Goal: Feedback & Contribution: Contribute content

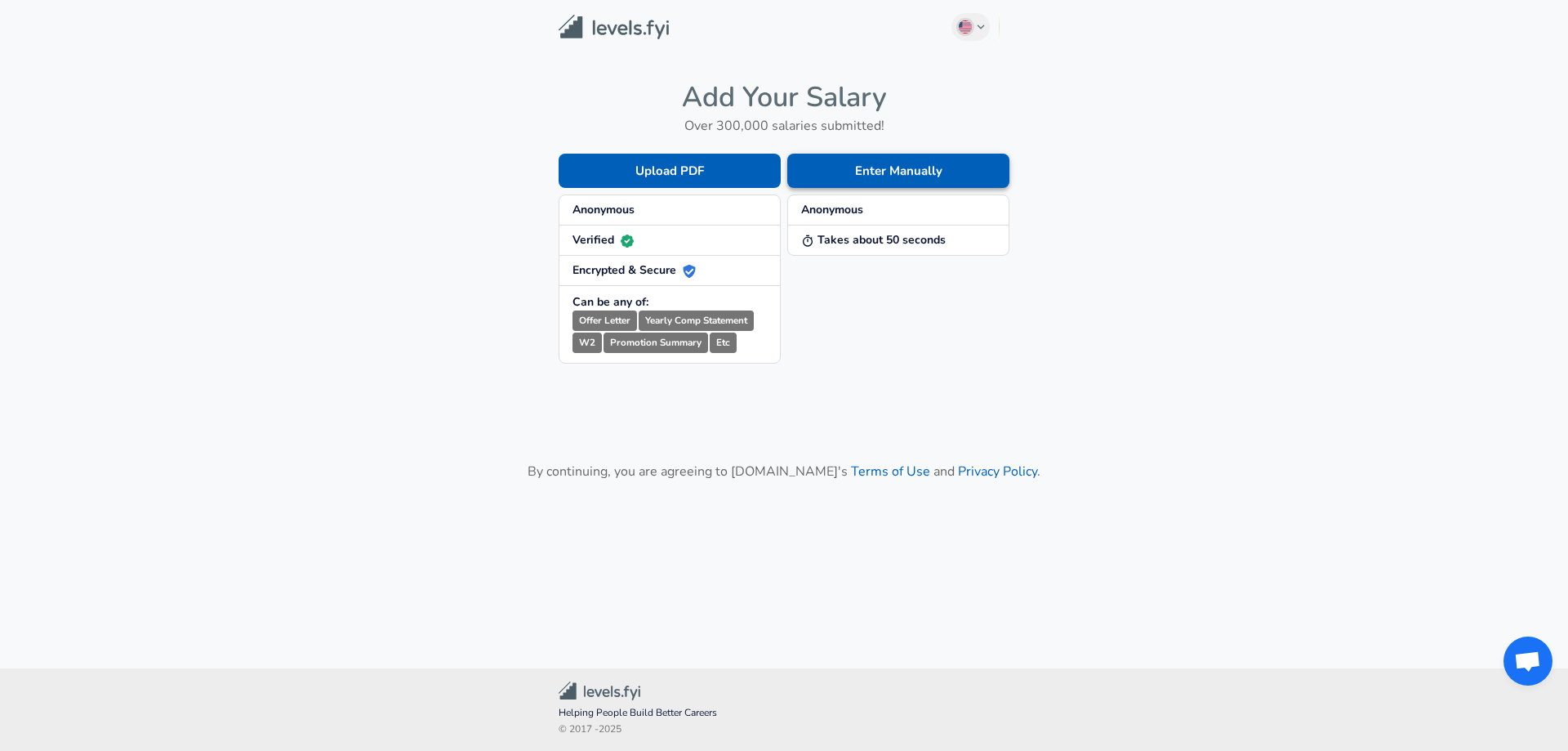
click at [880, 178] on button "Enter Manually" at bounding box center [898, 170] width 222 height 34
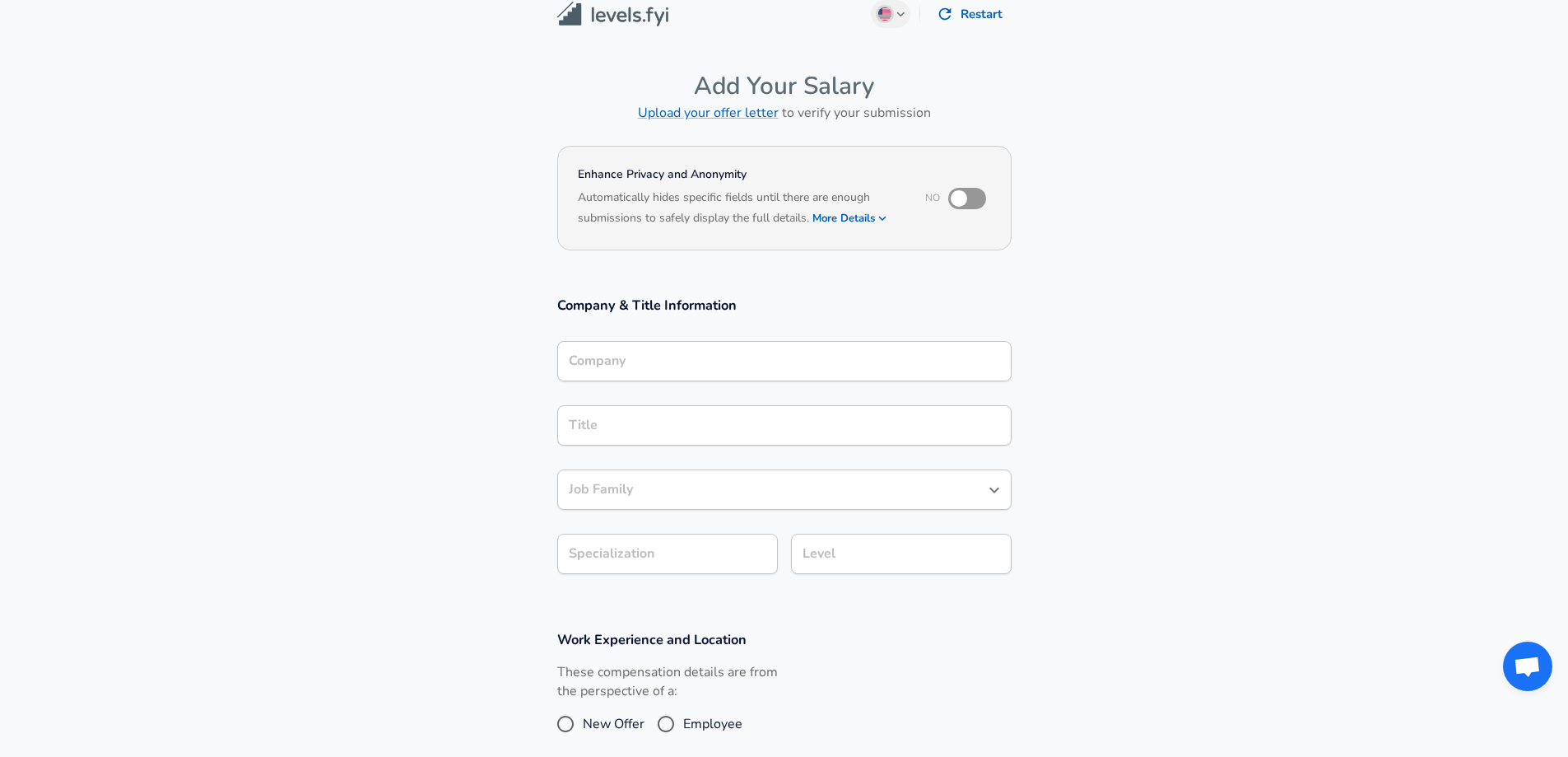
click at [740, 373] on input "Company" at bounding box center [784, 361] width 440 height 26
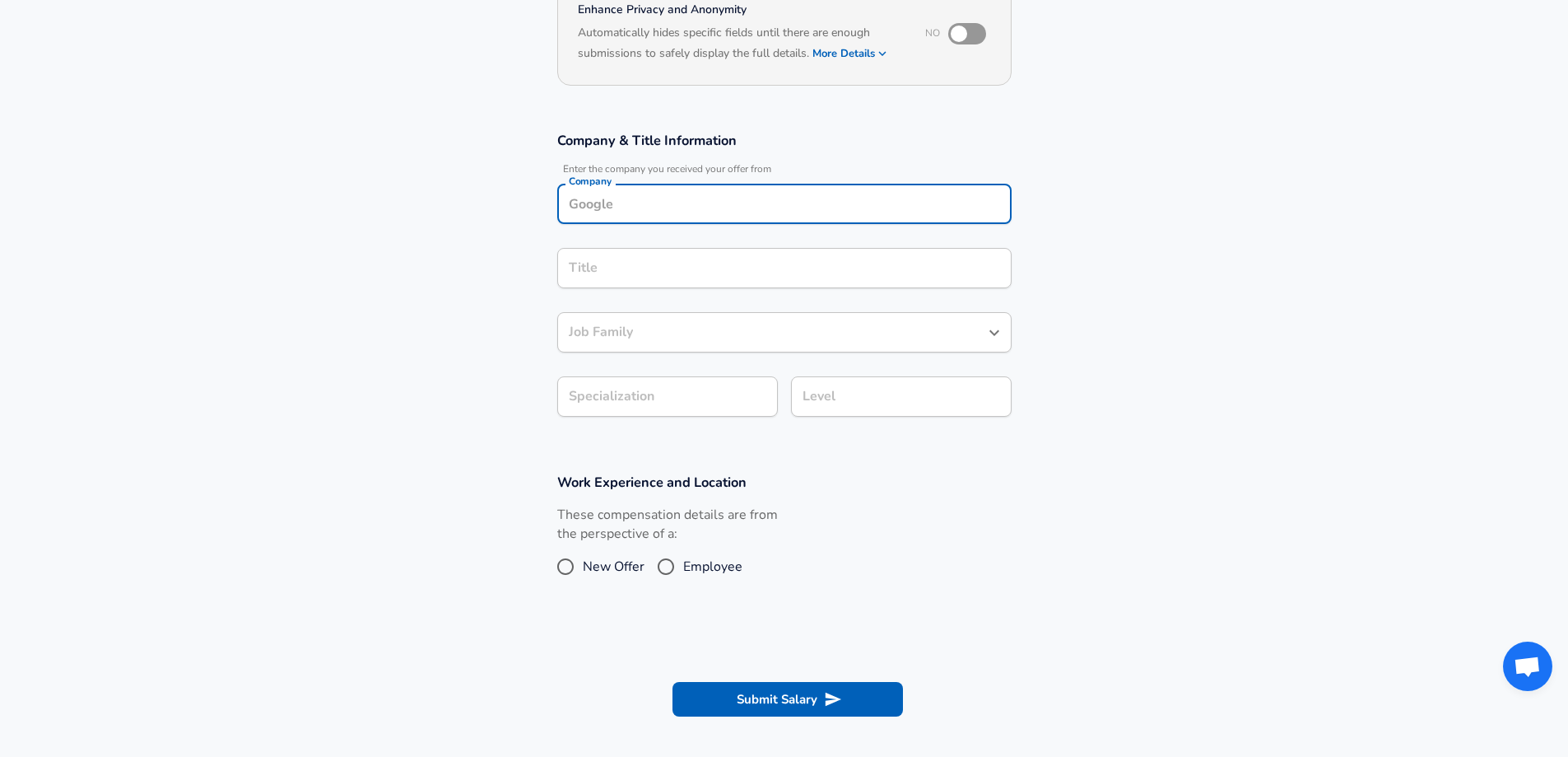
click at [732, 332] on input "Job Family" at bounding box center [772, 332] width 415 height 26
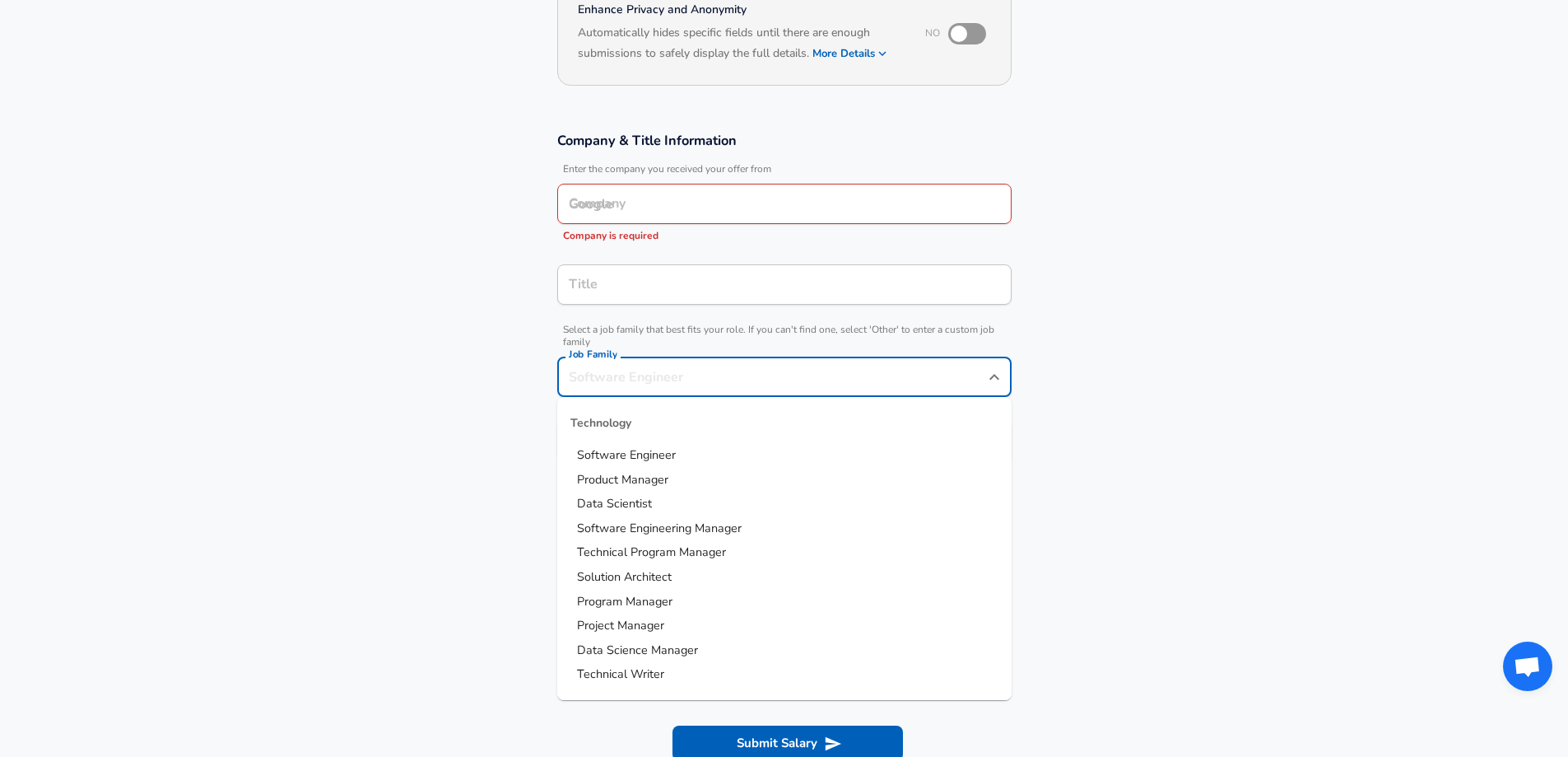
scroll to position [214, 0]
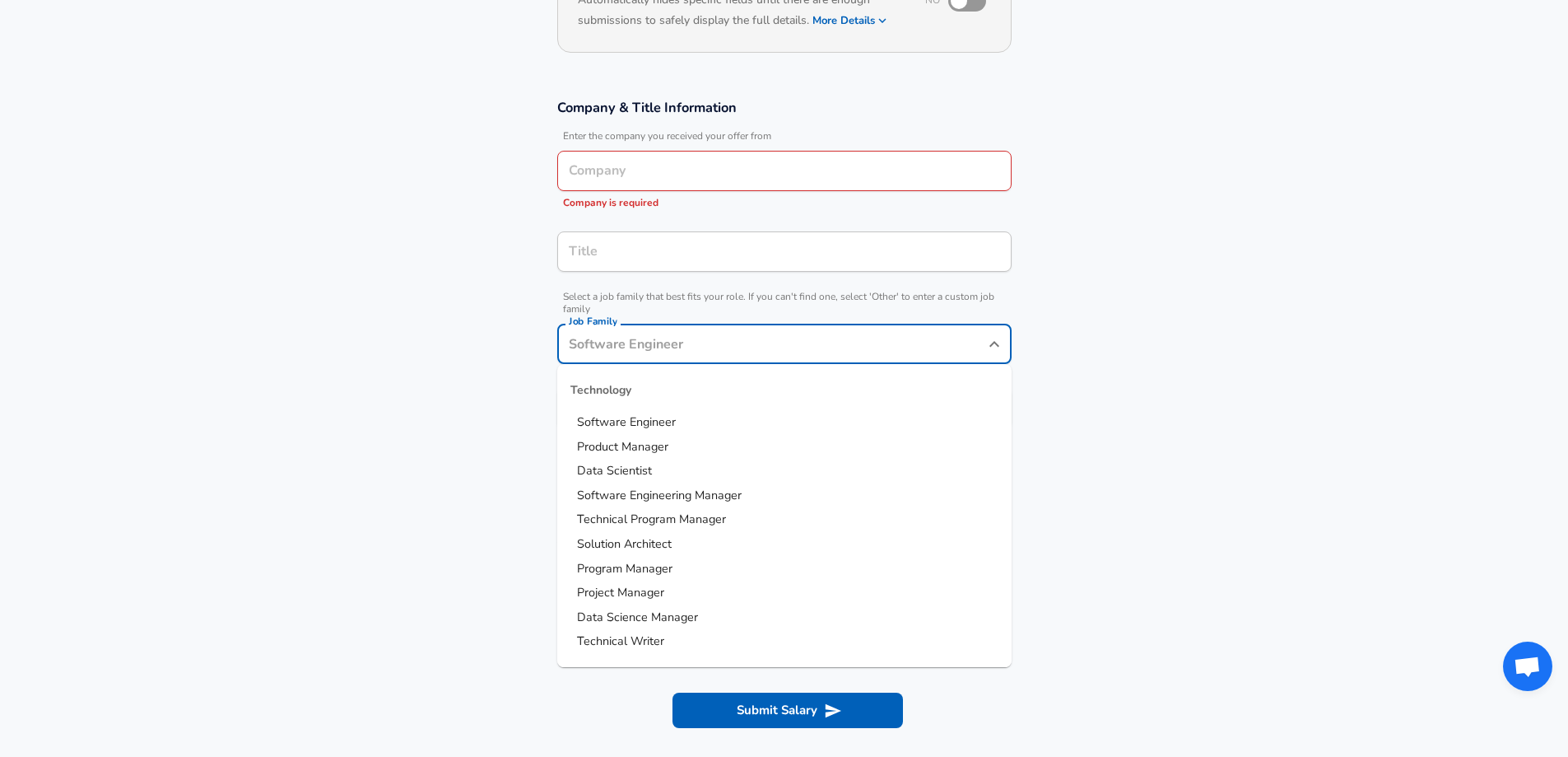
click at [705, 415] on li "Software Engineer" at bounding box center [784, 422] width 454 height 25
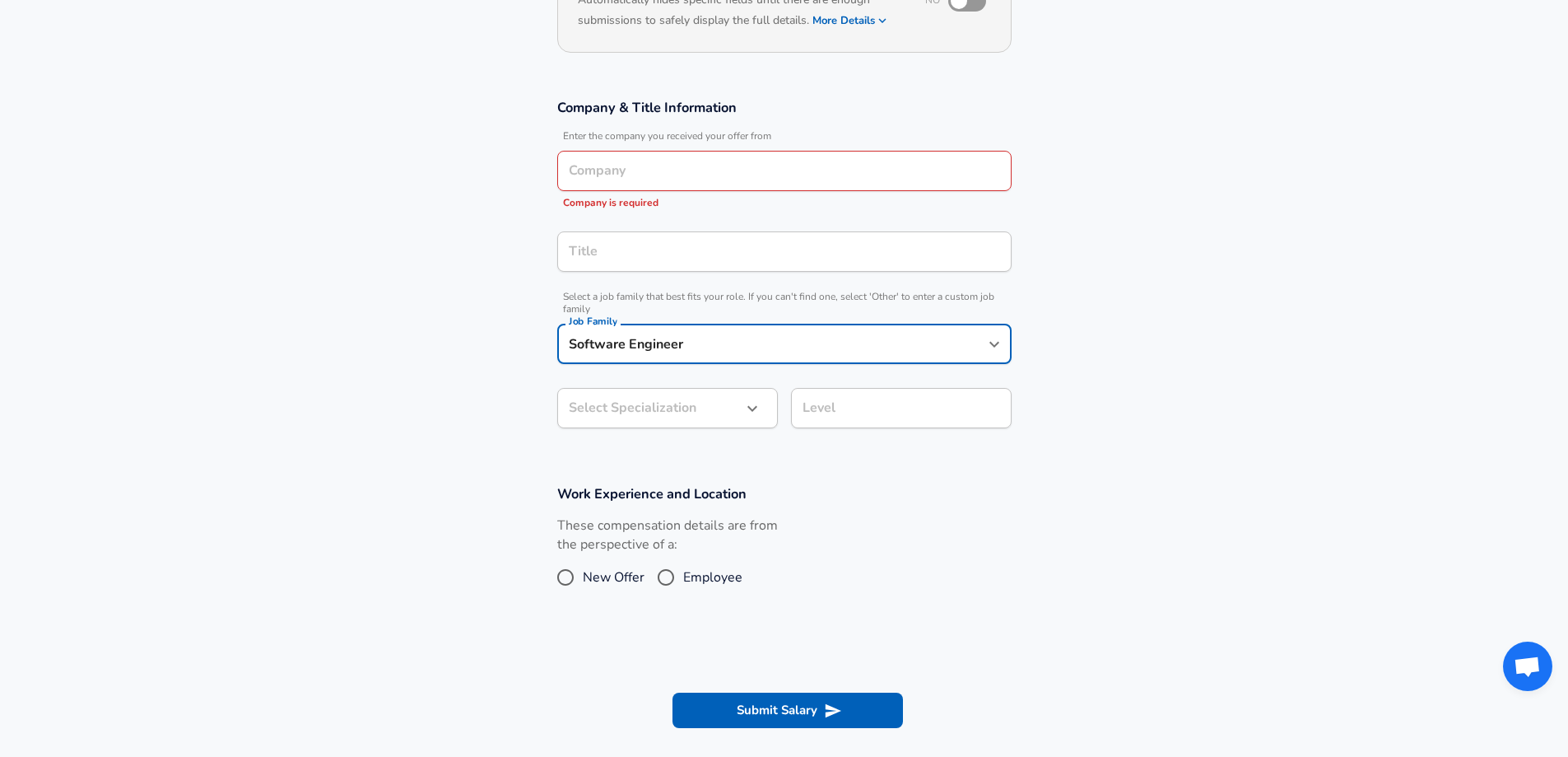
type input "Software Engineer"
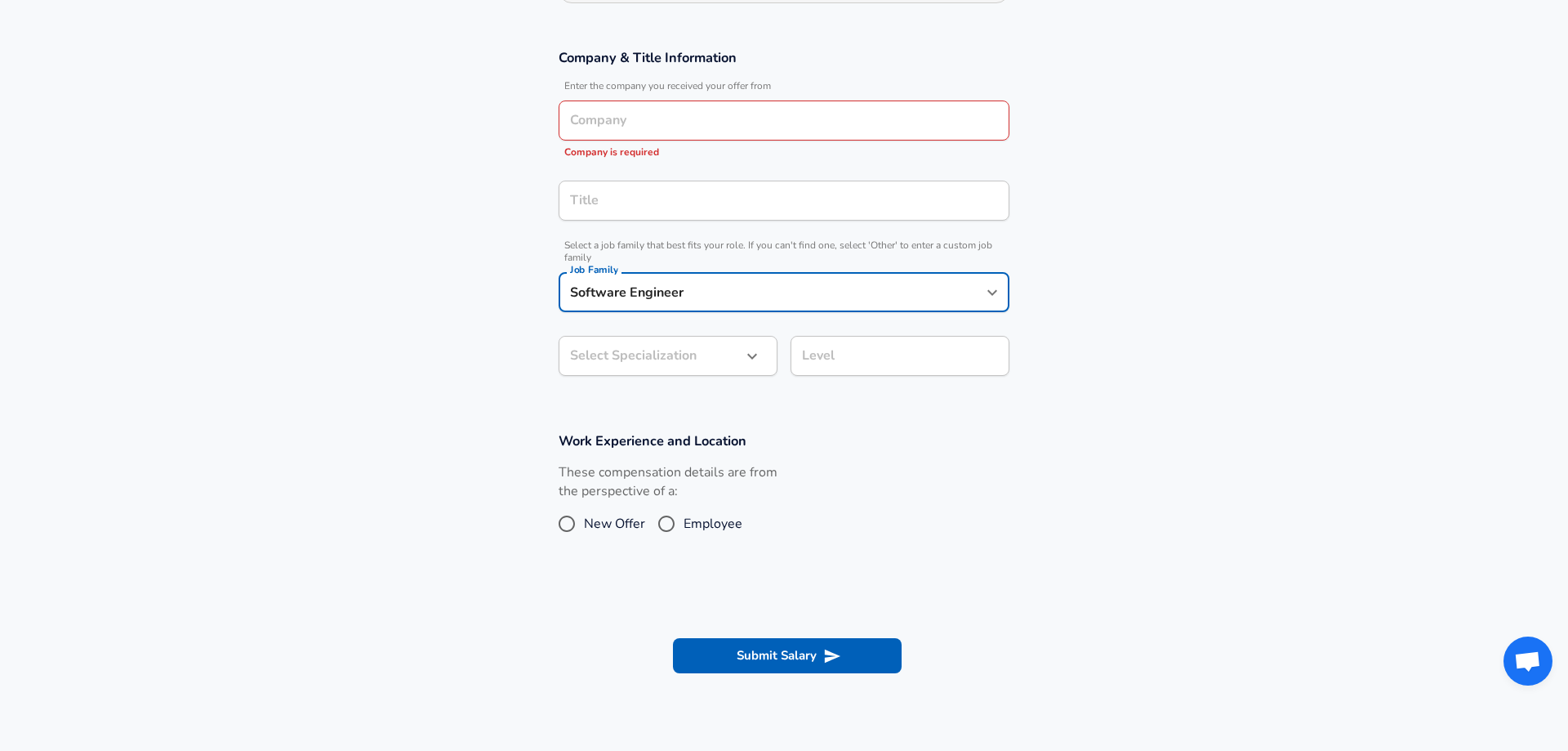
click at [726, 391] on body "We value your privacy We use cookies to enhance your browsing experience, serve…" at bounding box center [784, 114] width 1568 height 751
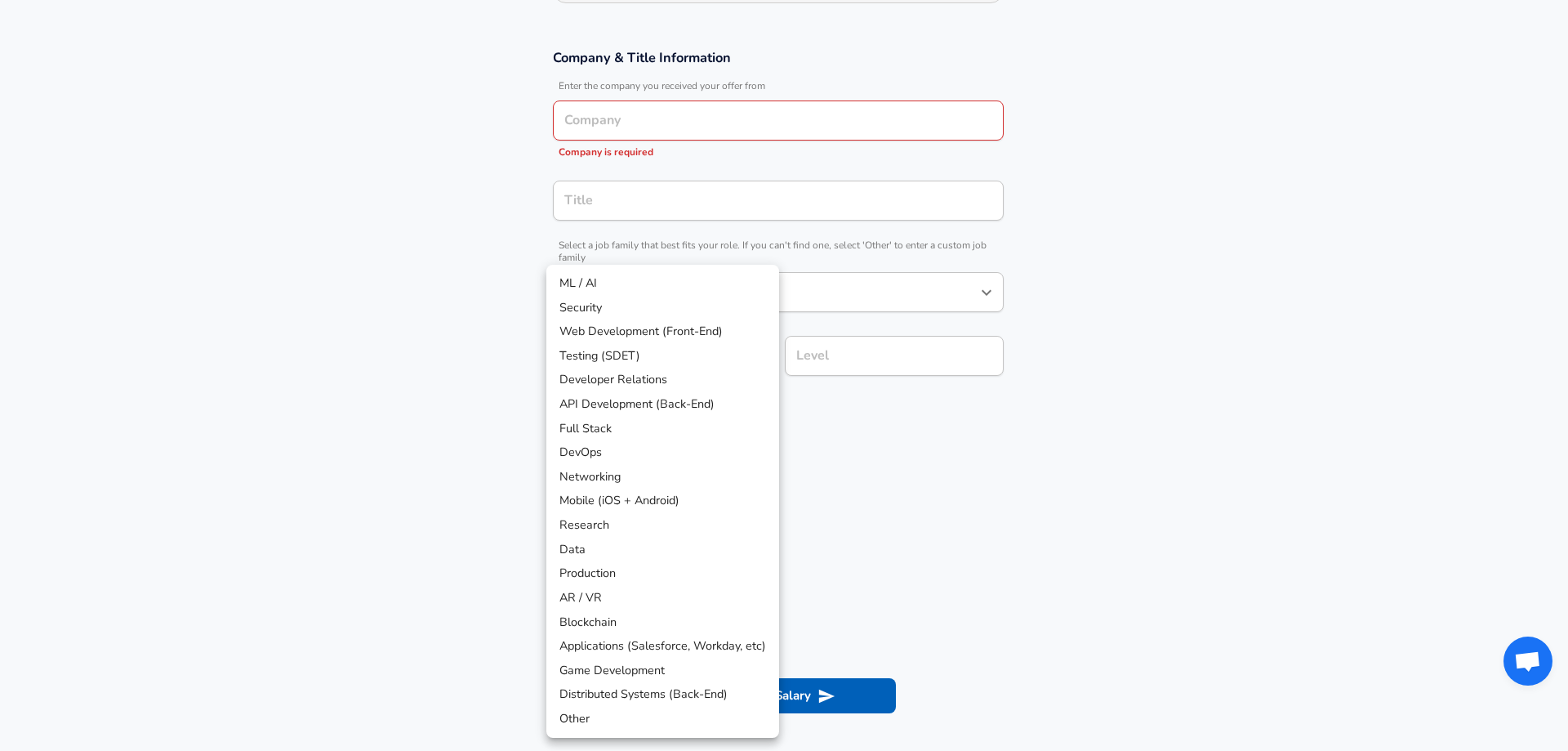
click at [698, 422] on li "Full Stack" at bounding box center [663, 428] width 233 height 25
type input "Full Stack"
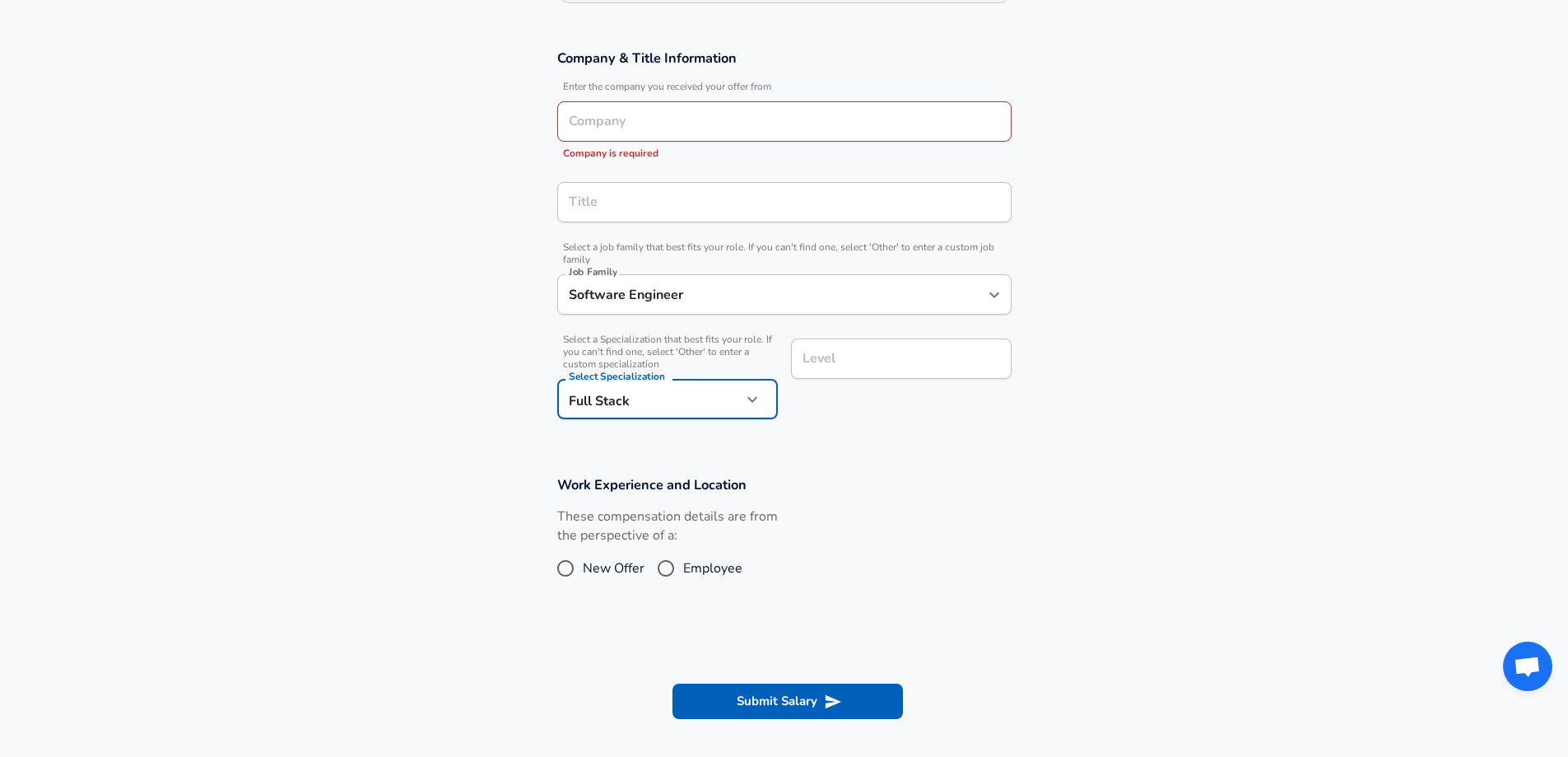
click at [815, 355] on div "Level Level" at bounding box center [901, 361] width 220 height 44
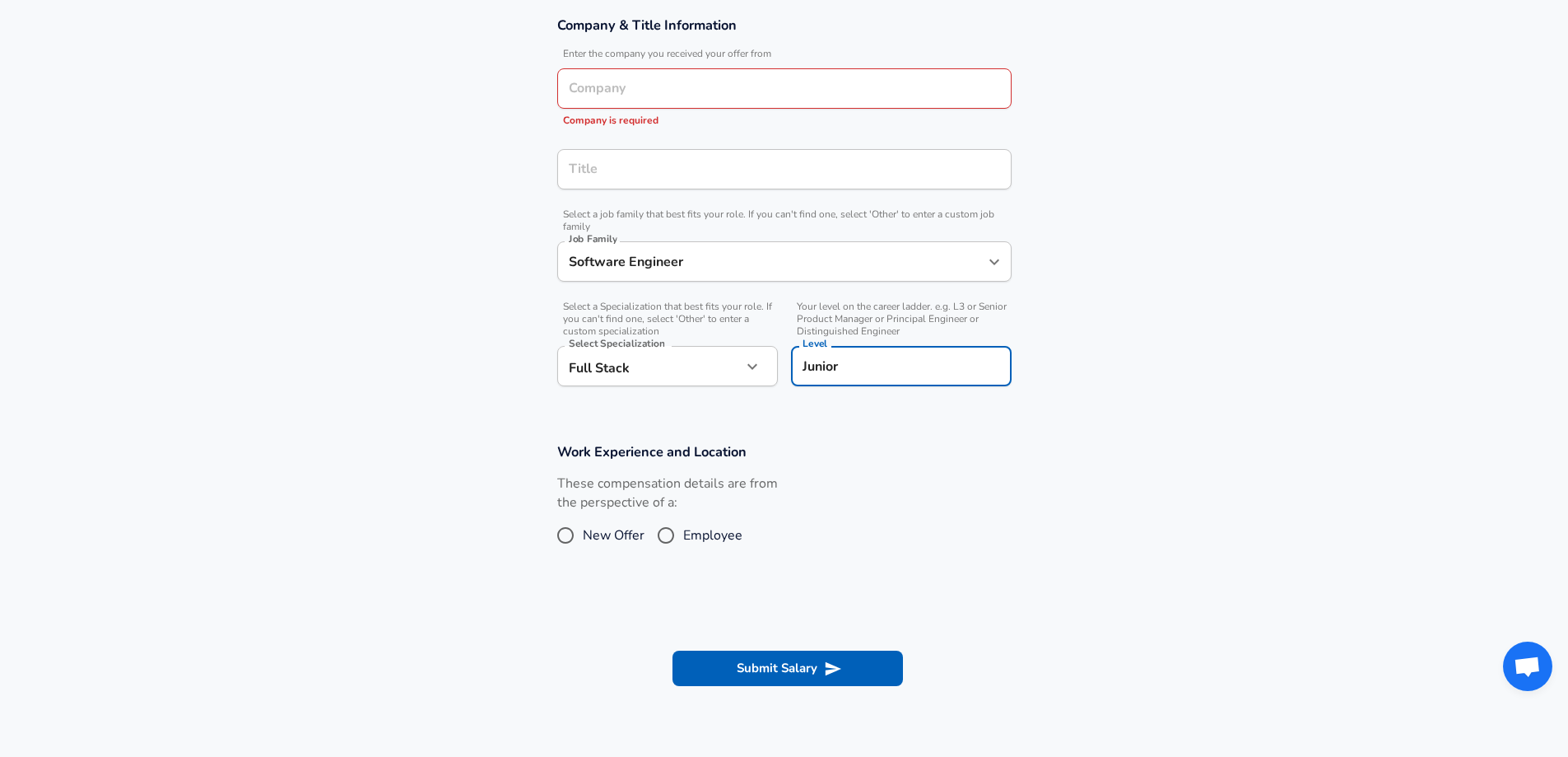
type input "Junior"
click at [703, 164] on input "Title" at bounding box center [784, 169] width 440 height 26
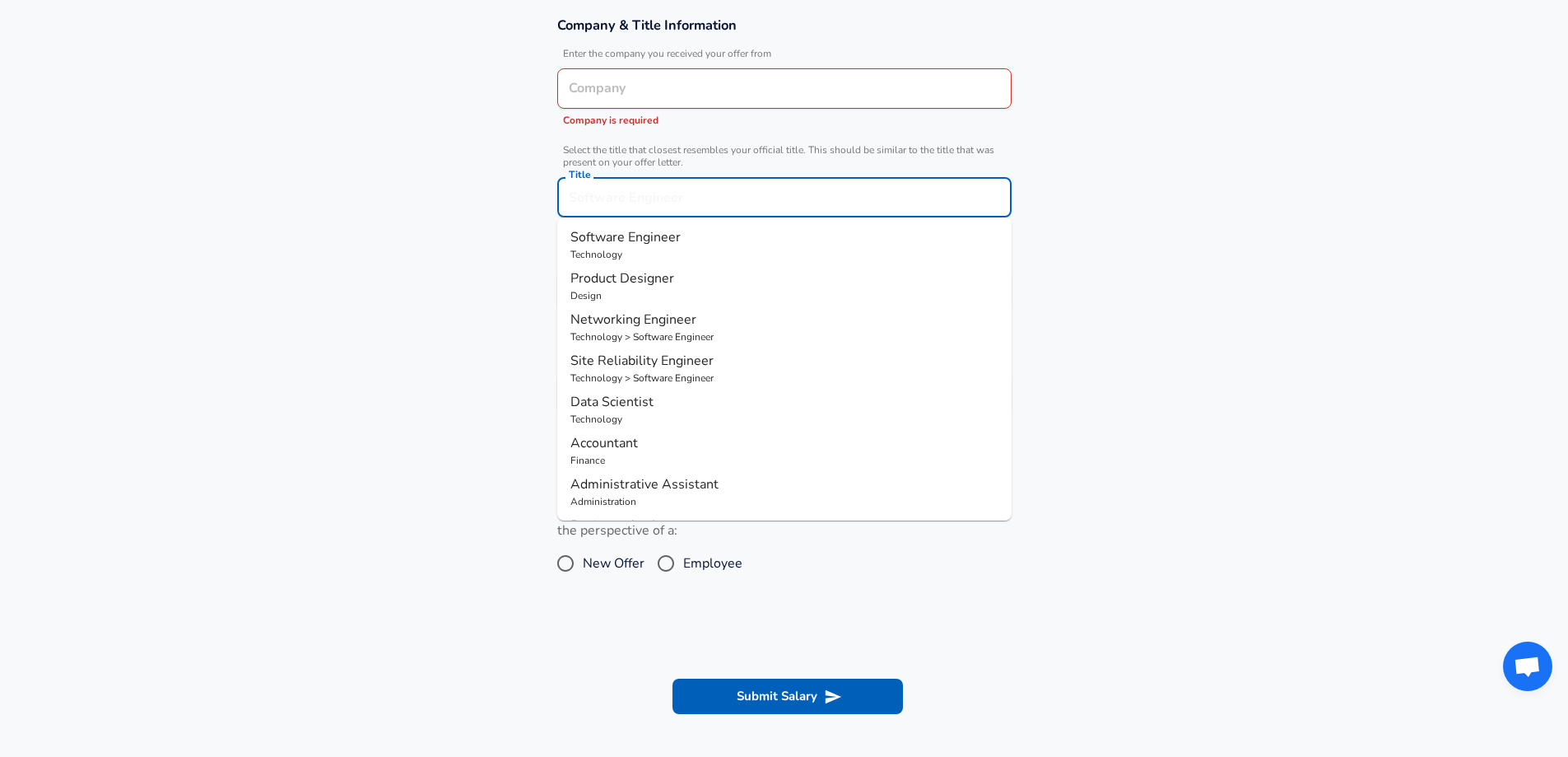
scroll to position [329, 0]
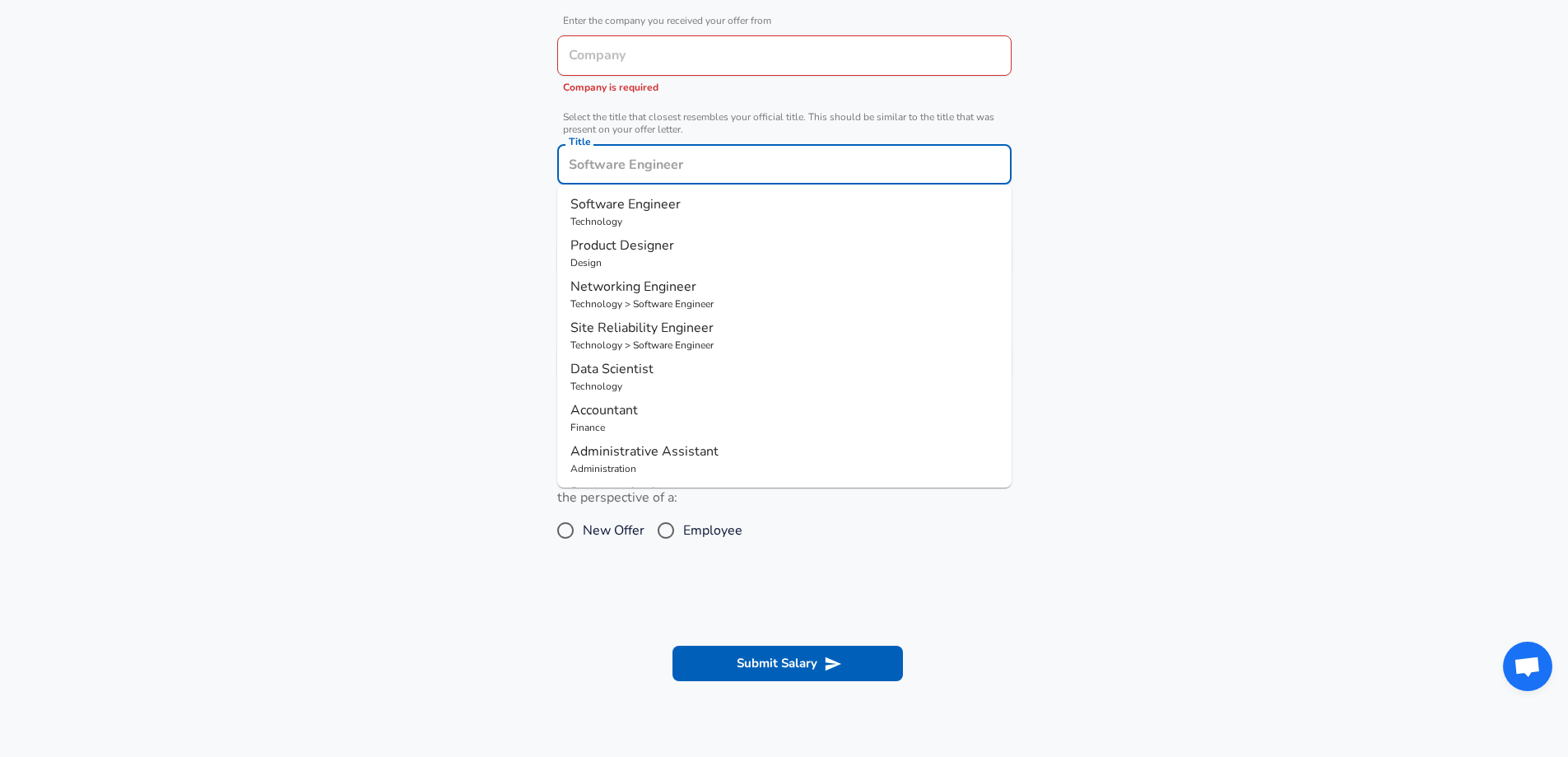
click at [710, 203] on p "Software Engineer" at bounding box center [784, 203] width 428 height 20
type input "Software Engineer"
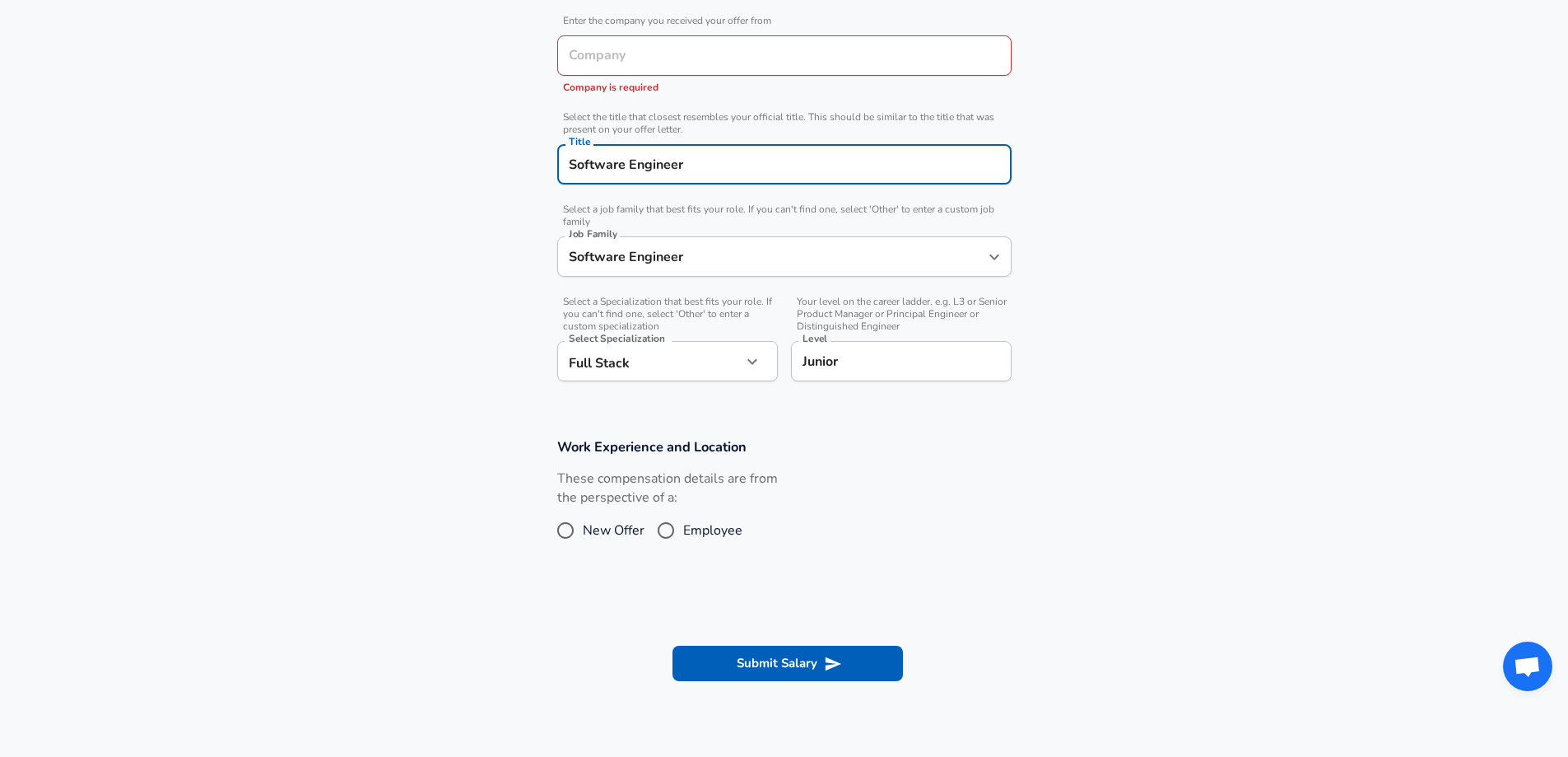
click at [695, 68] on input "Company" at bounding box center [784, 56] width 440 height 26
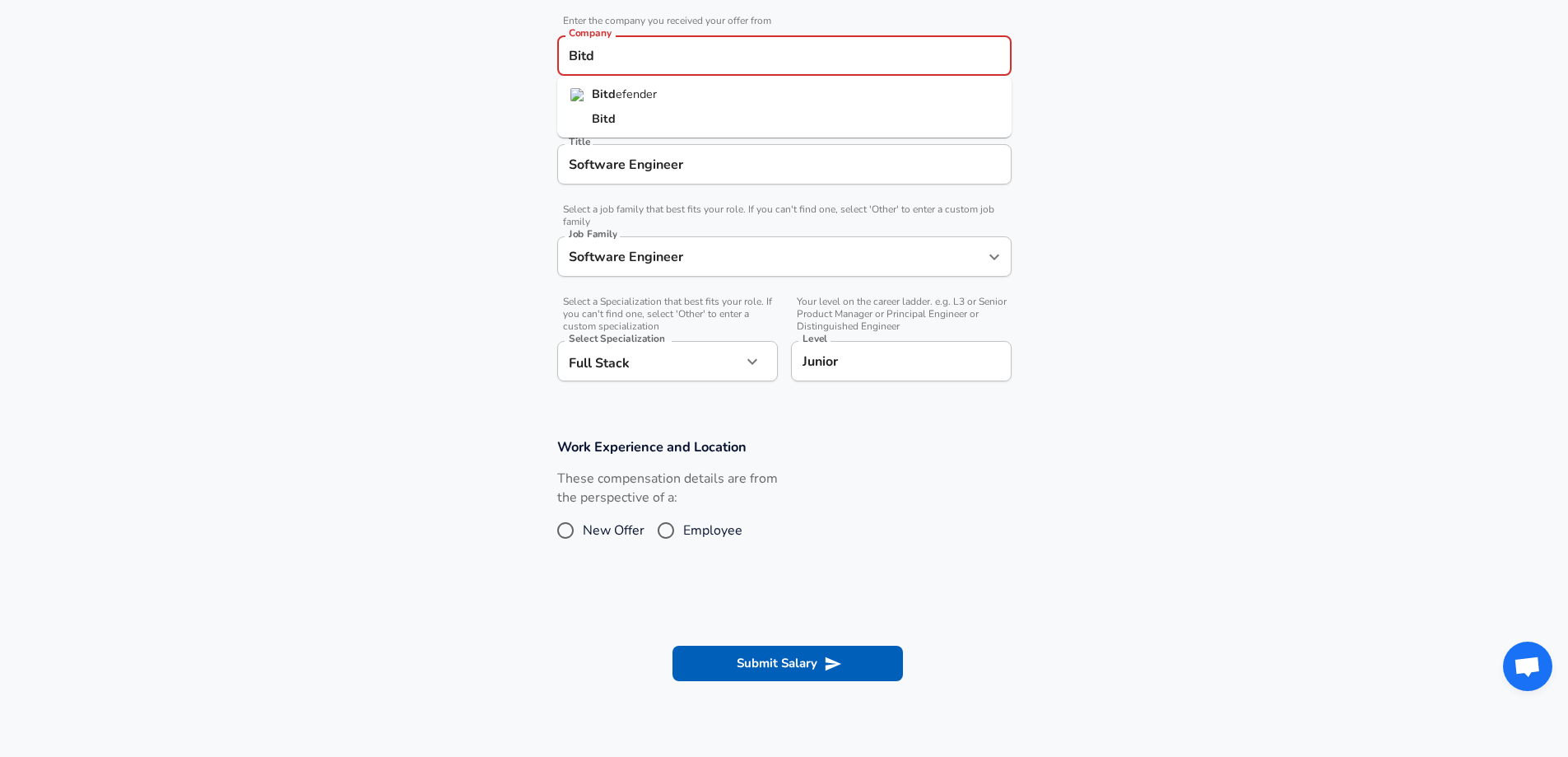
click at [690, 98] on li "Bitd efender" at bounding box center [784, 94] width 454 height 25
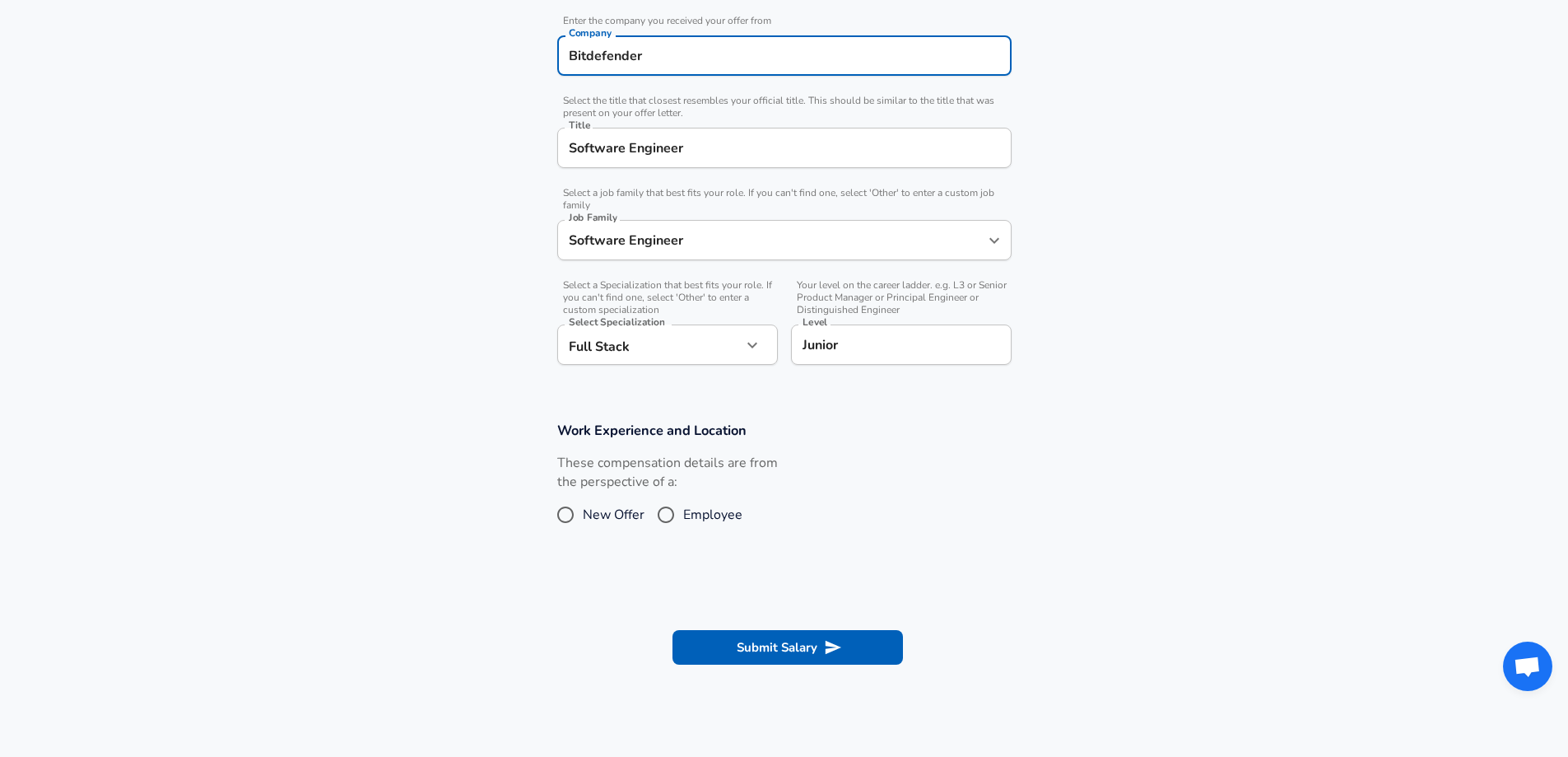
type input "Bitdefender"
click at [681, 513] on input "Employee" at bounding box center [665, 514] width 34 height 26
radio input "true"
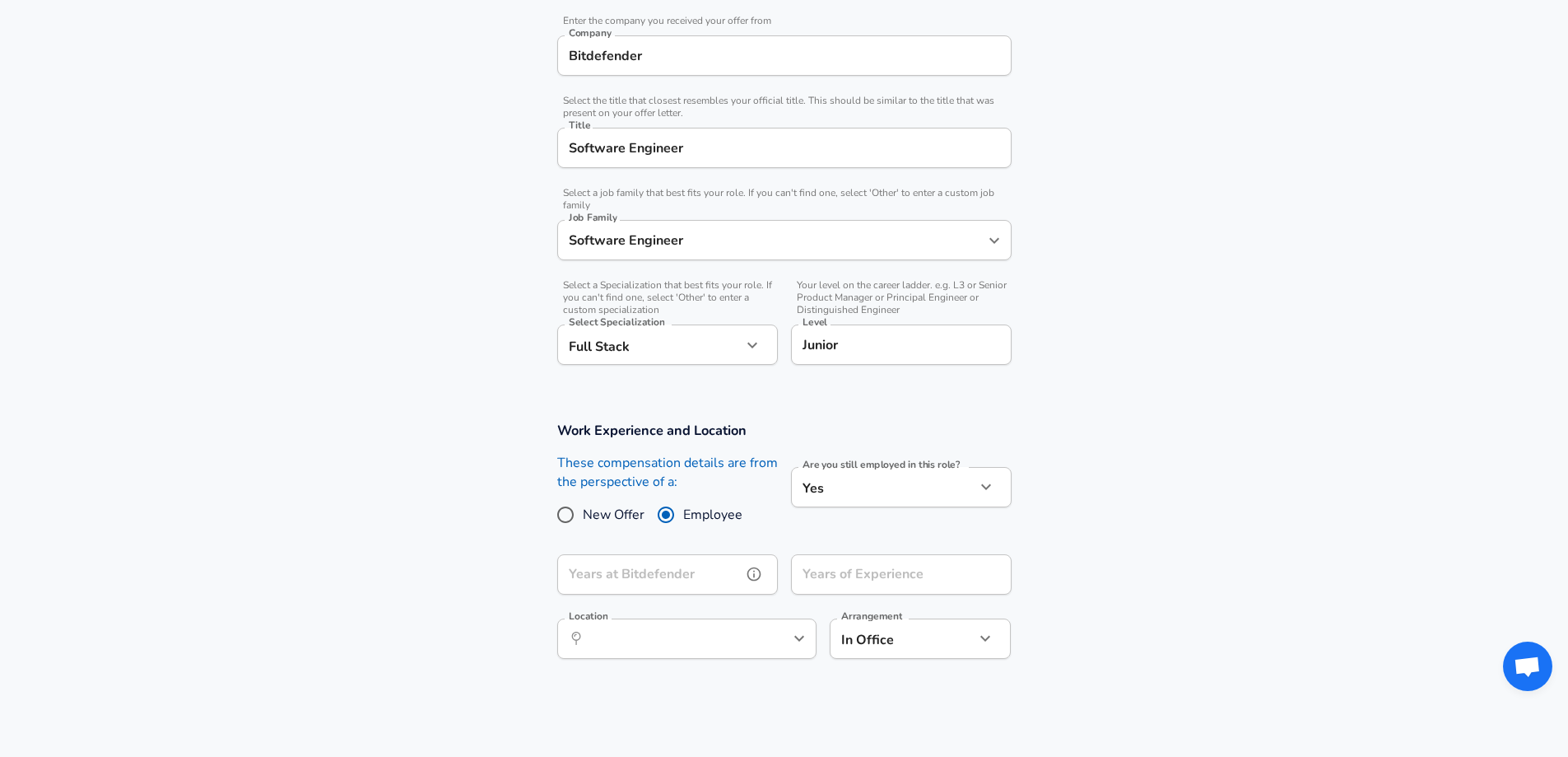
click at [731, 563] on input "Years at Bitdefender" at bounding box center [649, 574] width 184 height 40
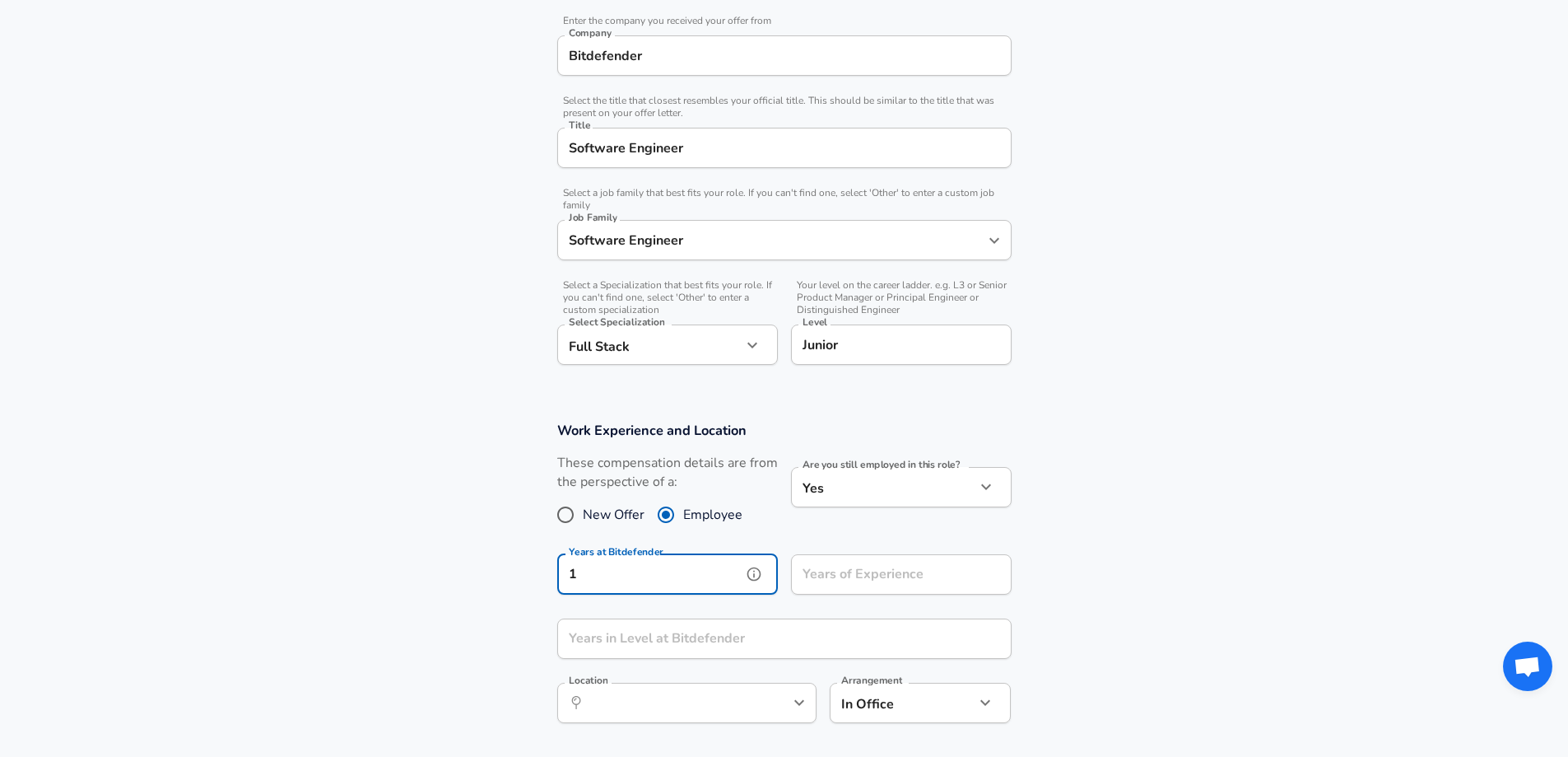
type input "1"
click at [1093, 570] on section "Work Experience and Location These compensation details are from the perspectiv…" at bounding box center [784, 580] width 1568 height 357
click at [952, 572] on input "Years of Experience" at bounding box center [883, 574] width 184 height 40
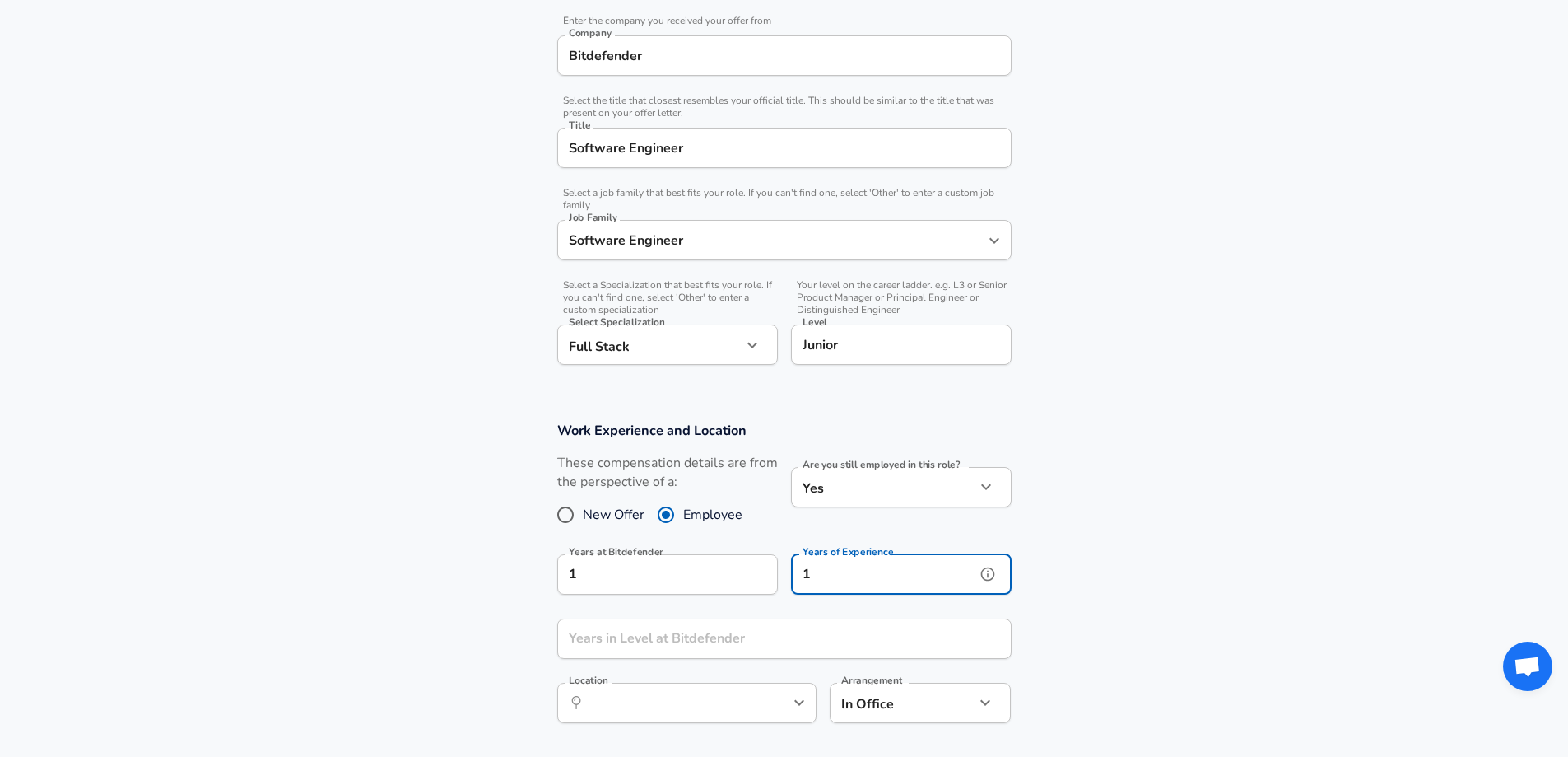
type input "1"
click at [905, 630] on input "Years in Level at Bitdefender" at bounding box center [766, 638] width 418 height 40
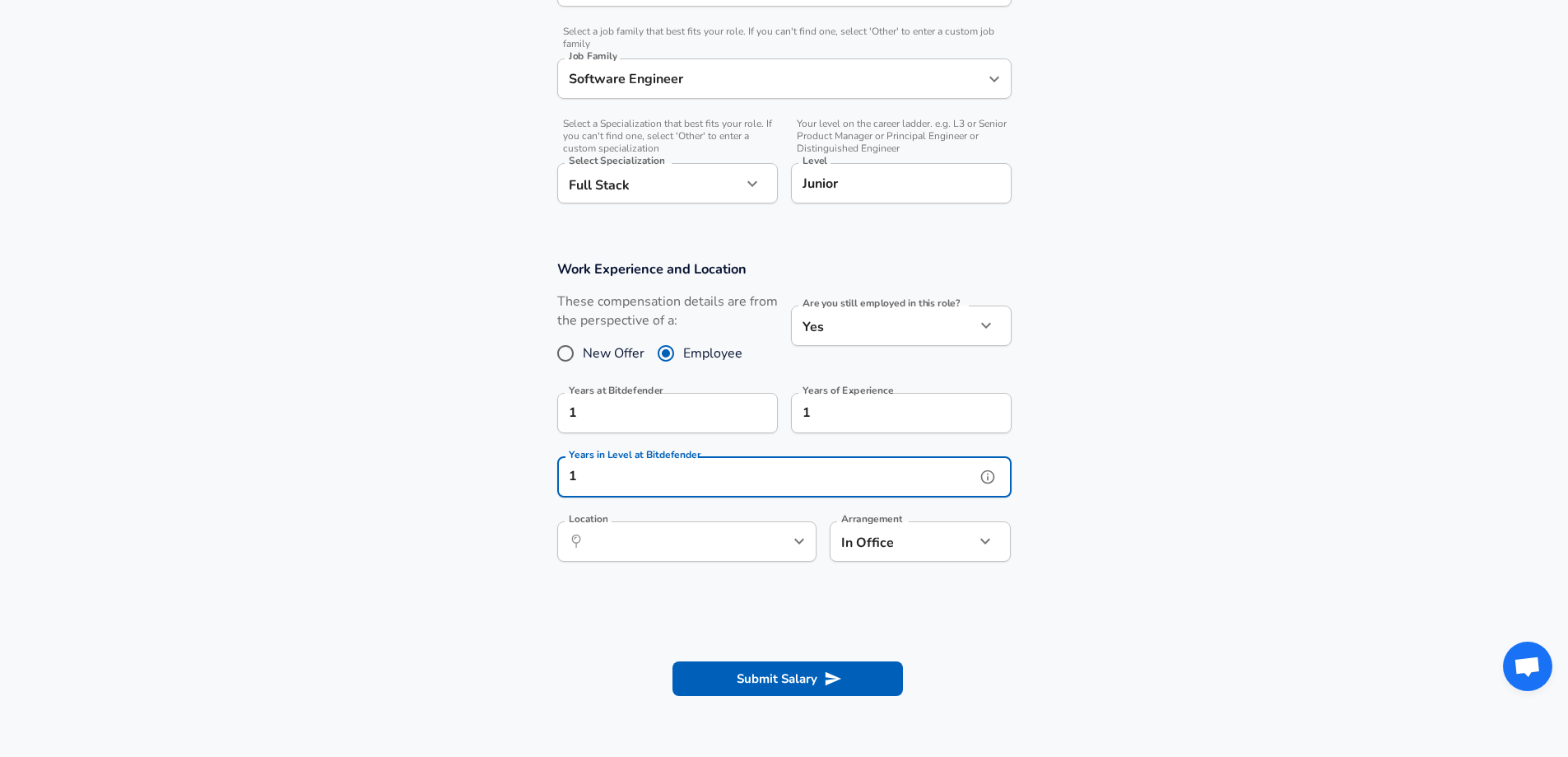
scroll to position [494, 0]
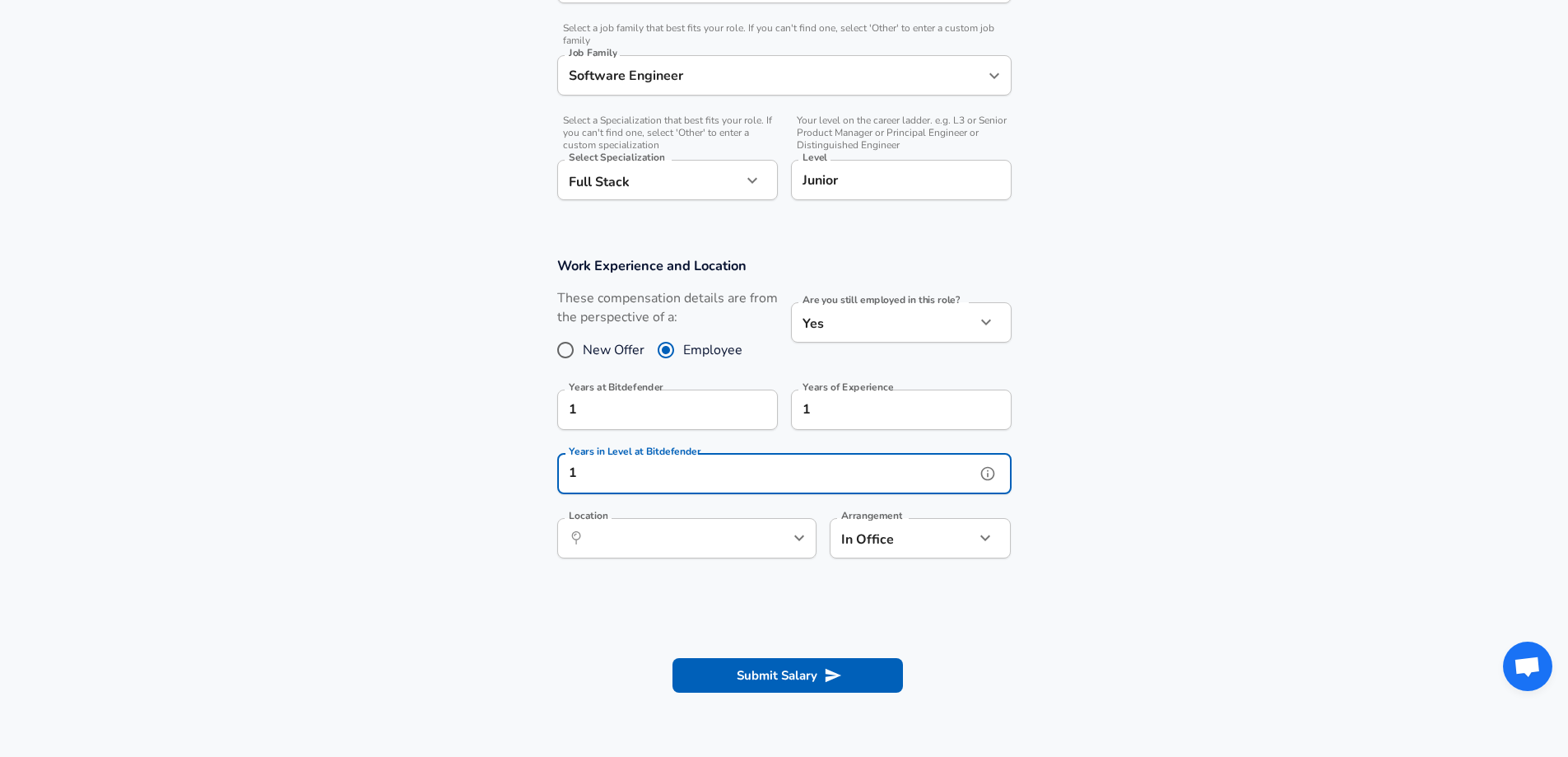
click at [794, 540] on icon "Open" at bounding box center [799, 537] width 20 height 20
type input "1"
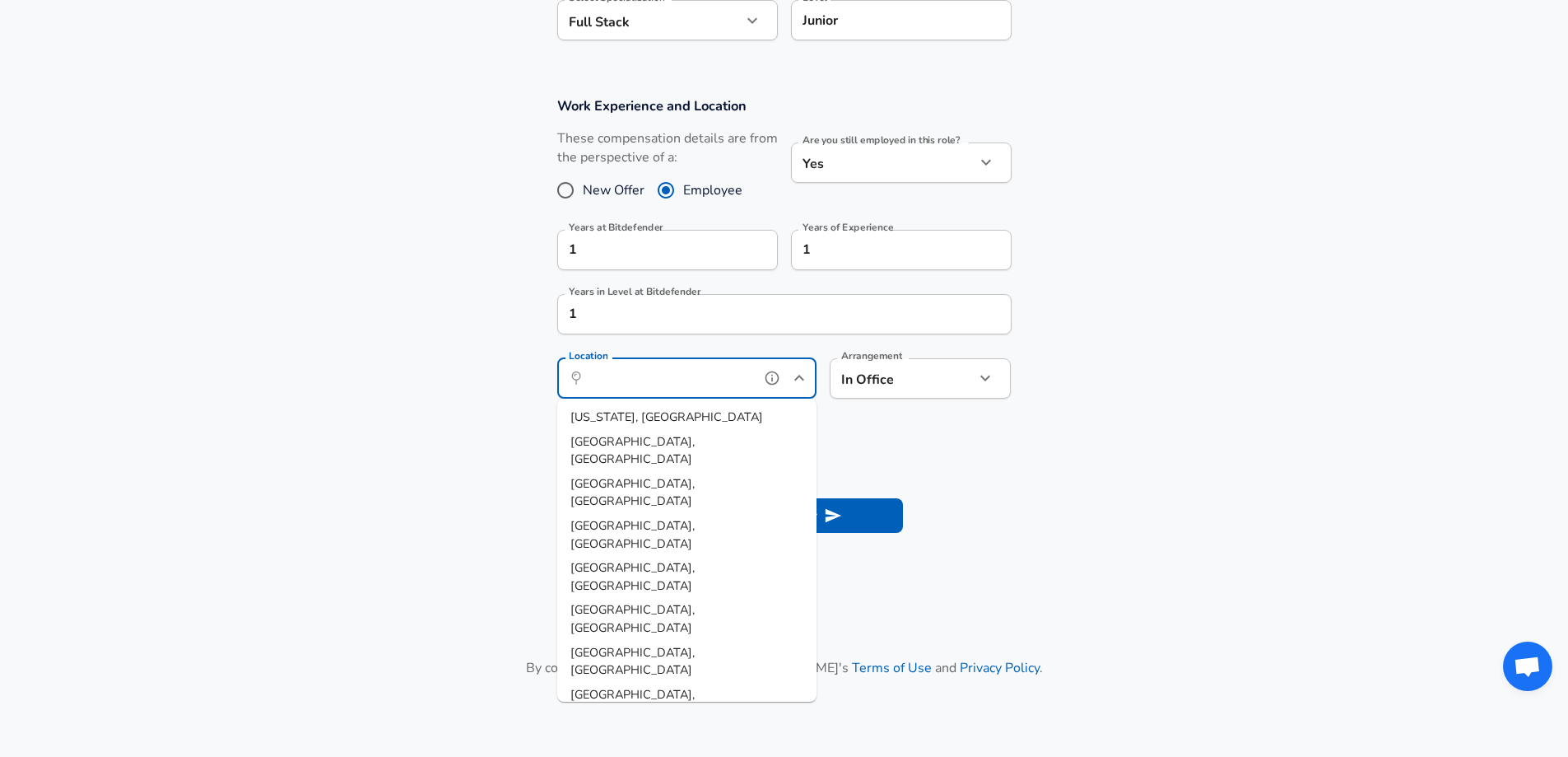
scroll to position [659, 0]
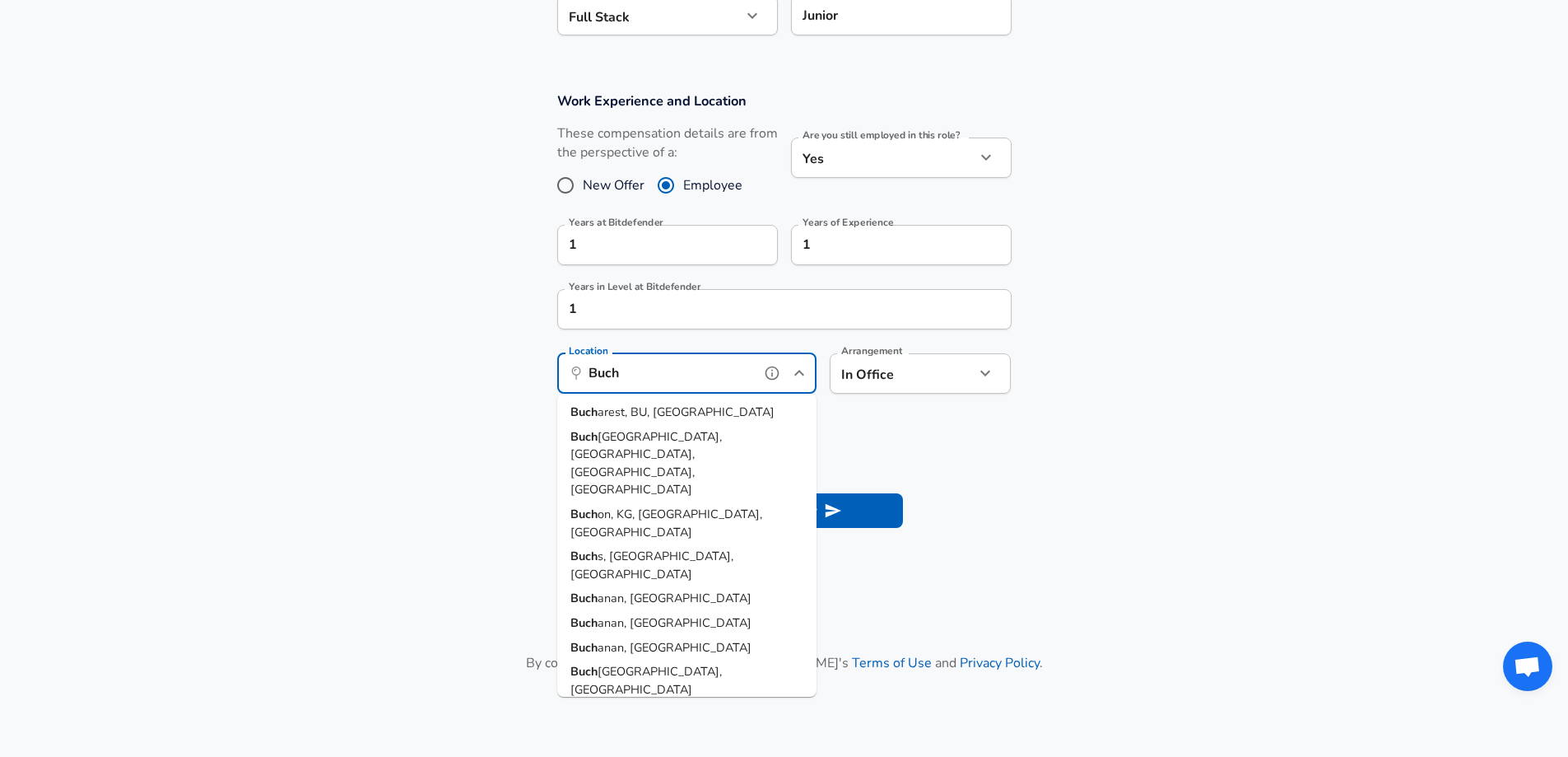
click at [736, 408] on li "Buch arest, BU, [GEOGRAPHIC_DATA]" at bounding box center [687, 412] width 260 height 25
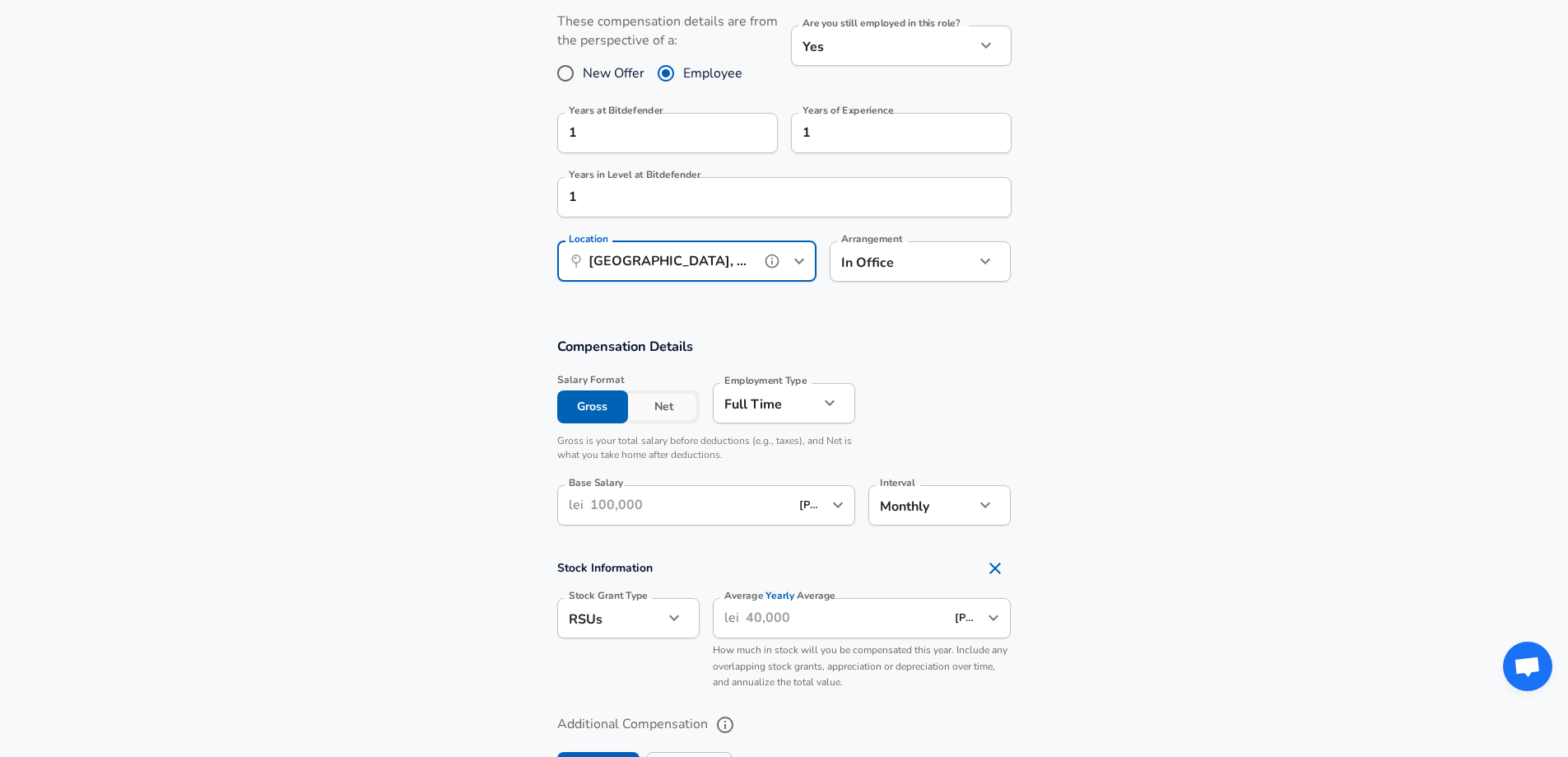
scroll to position [824, 0]
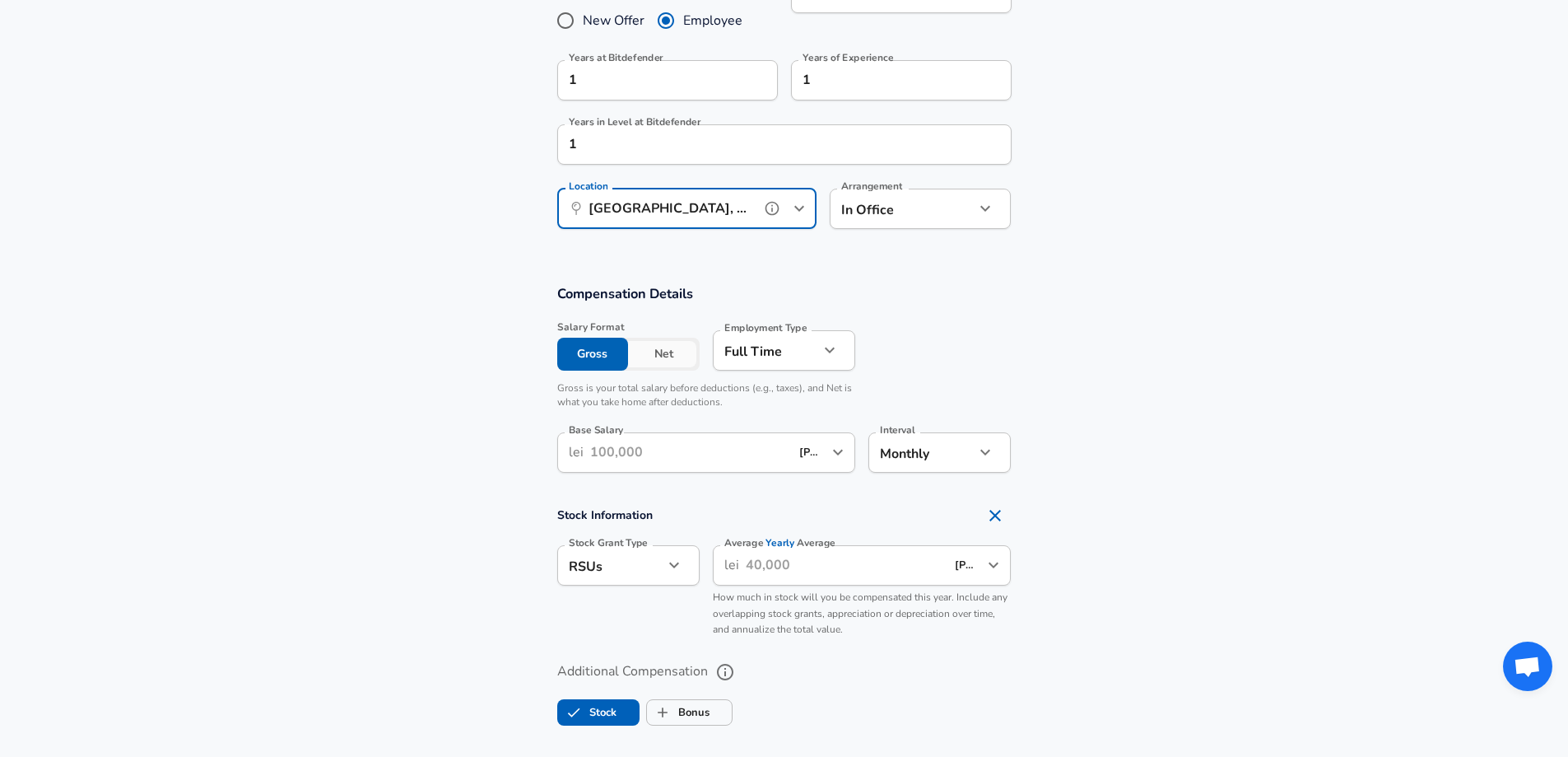
type input "[GEOGRAPHIC_DATA], BU, [GEOGRAPHIC_DATA]"
click at [737, 447] on input "Base Salary" at bounding box center [690, 452] width 200 height 40
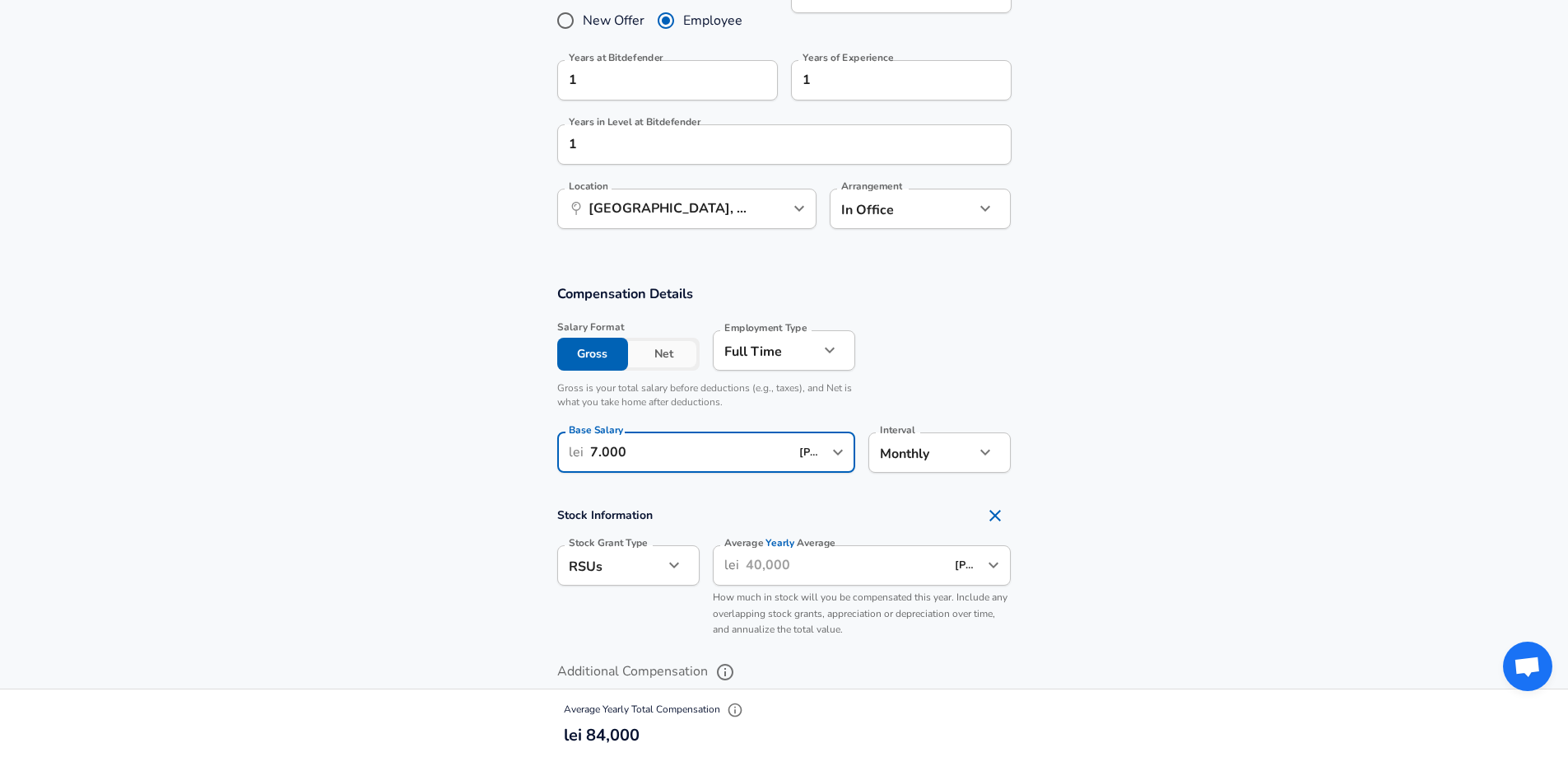
type input "7.000"
click at [1000, 519] on icon "Remove Section" at bounding box center [994, 514] width 11 height 11
checkbox input "false"
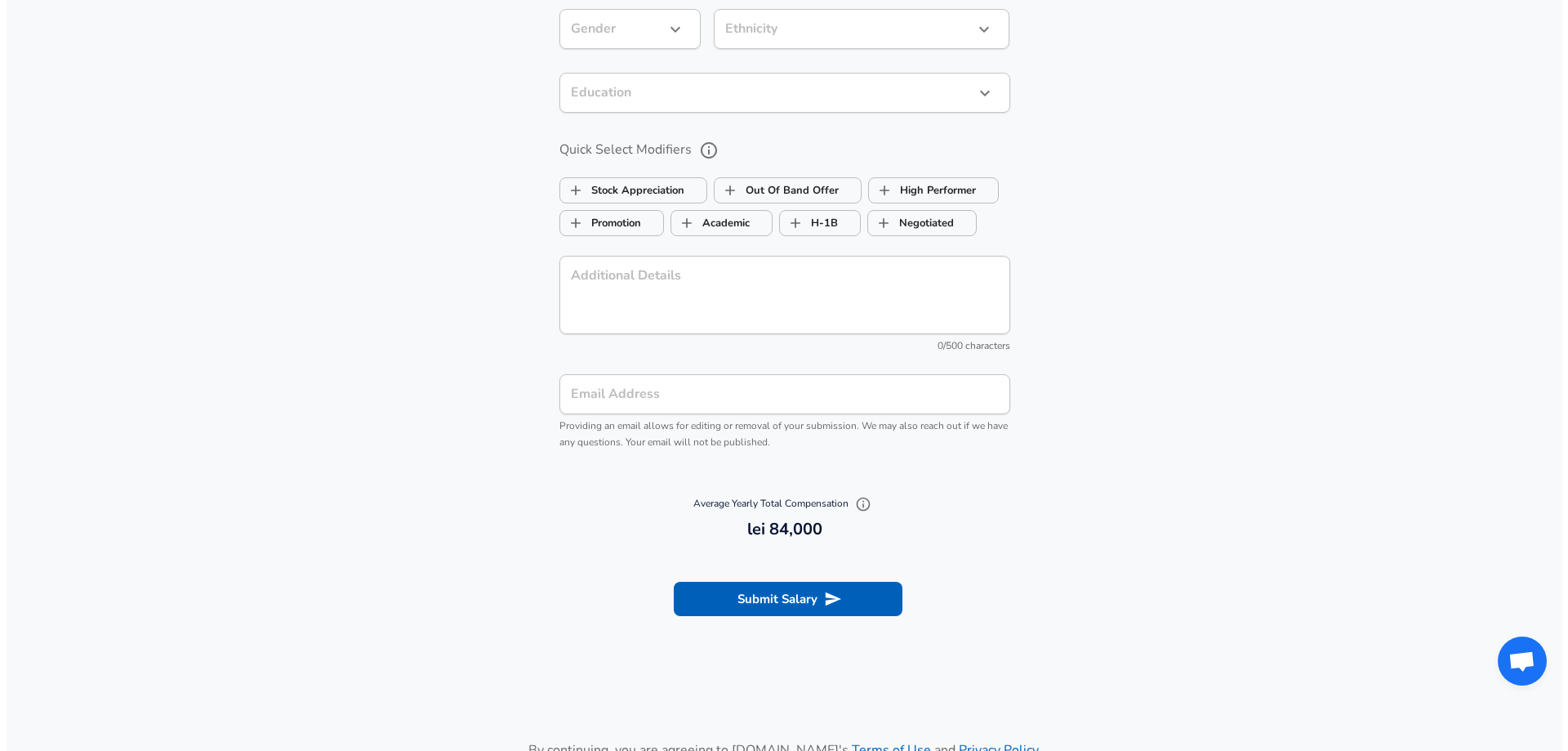
scroll to position [1471, 0]
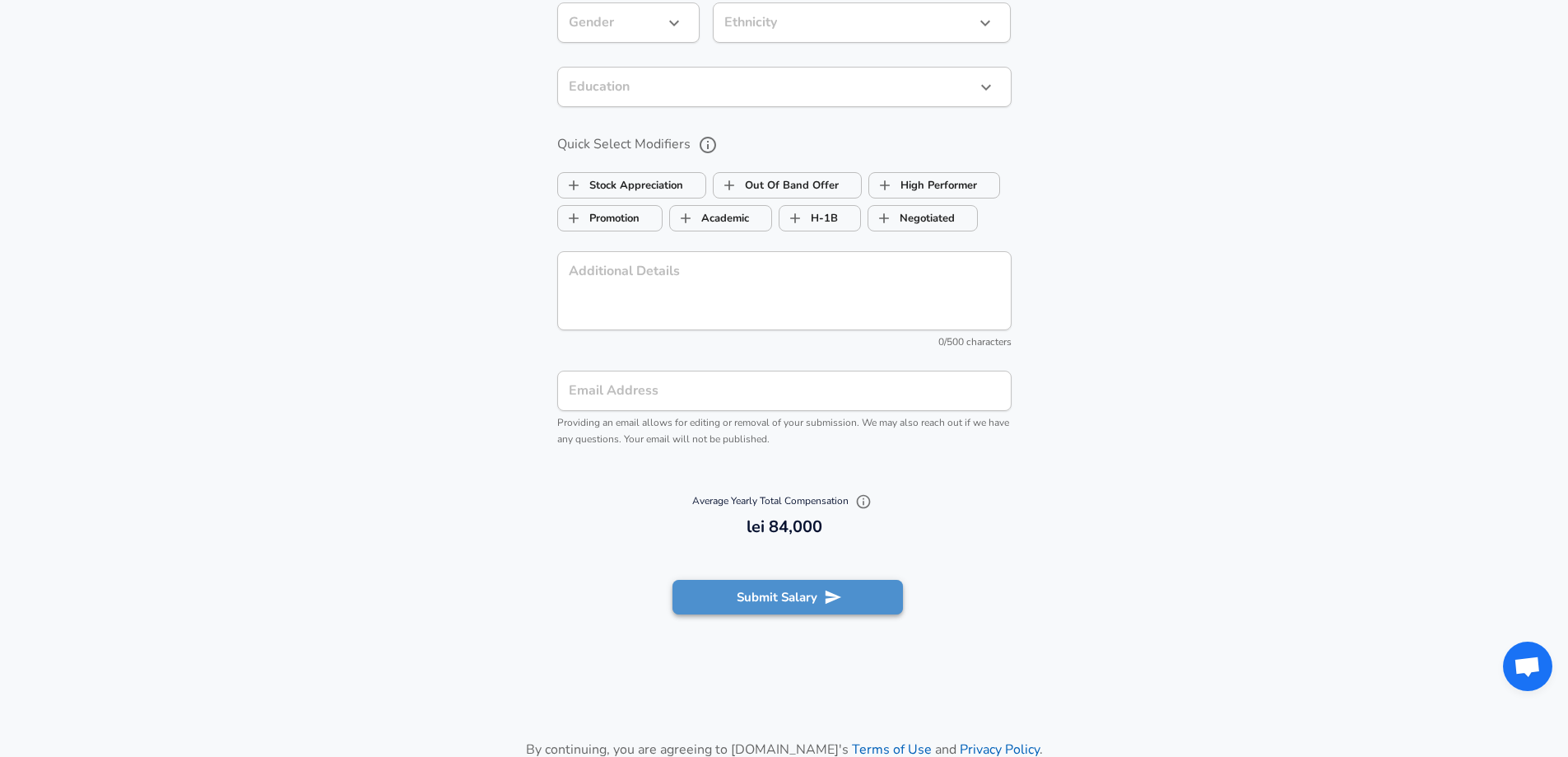
click at [874, 590] on button "Submit Salary" at bounding box center [787, 596] width 231 height 34
